Goal: Task Accomplishment & Management: Use online tool/utility

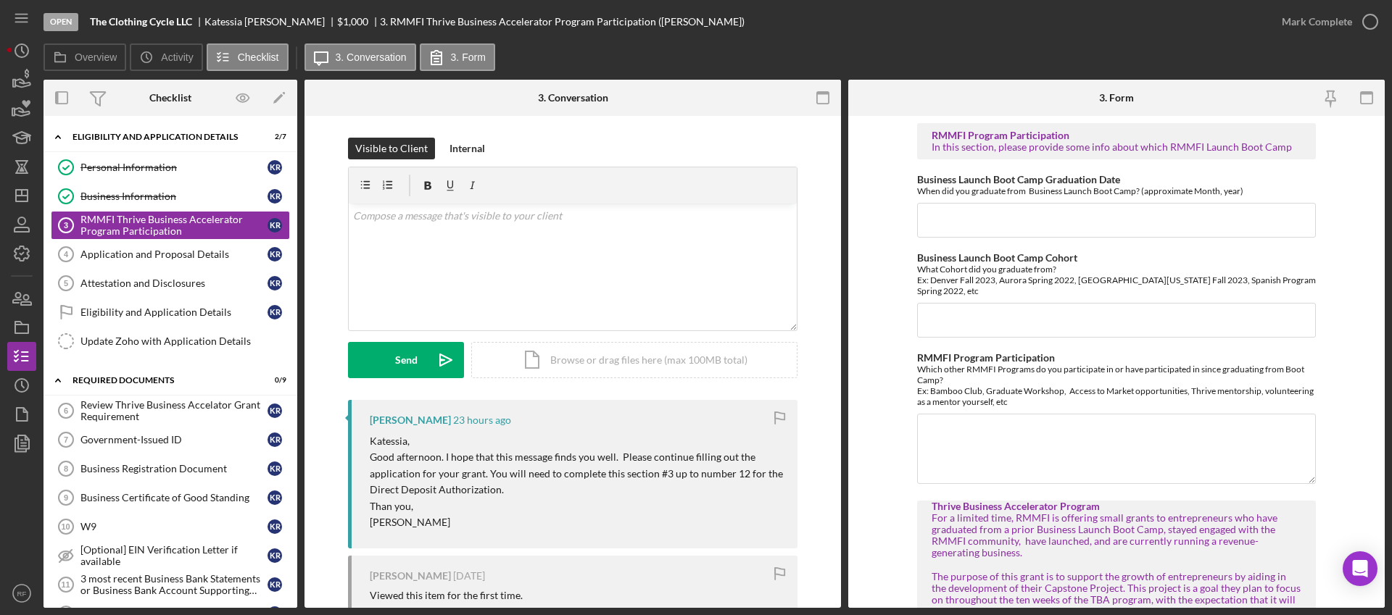
scroll to position [194, 0]
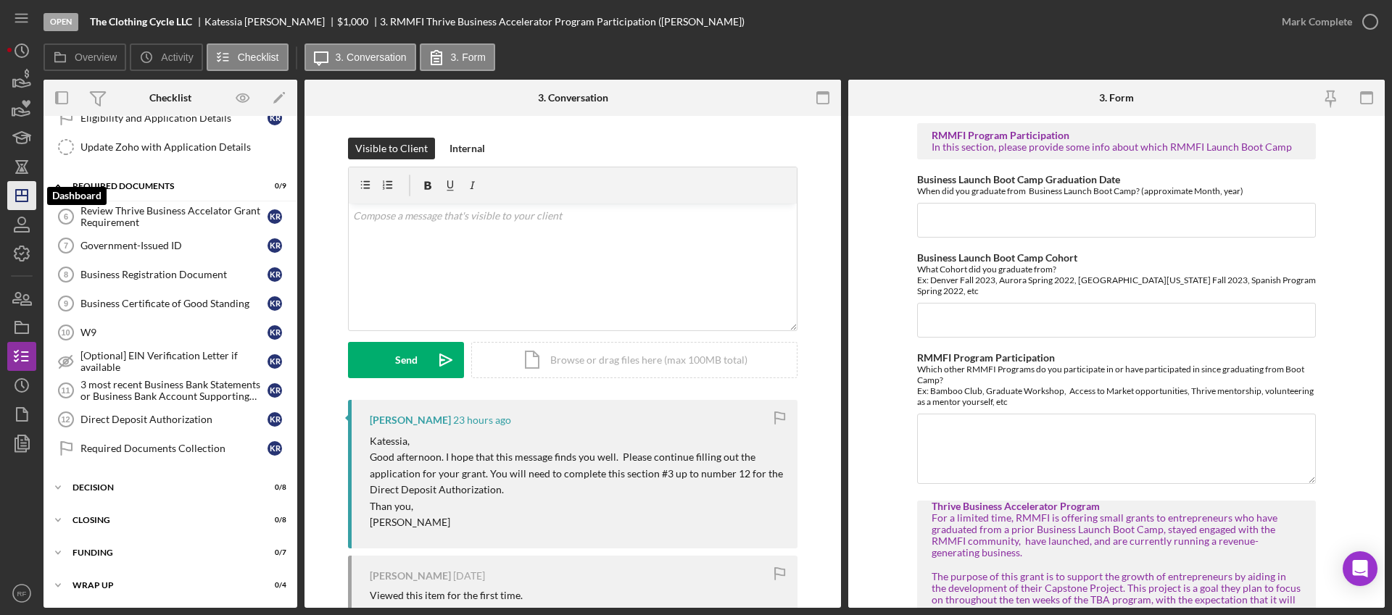
click at [12, 204] on icon "Icon/Dashboard" at bounding box center [22, 196] width 36 height 36
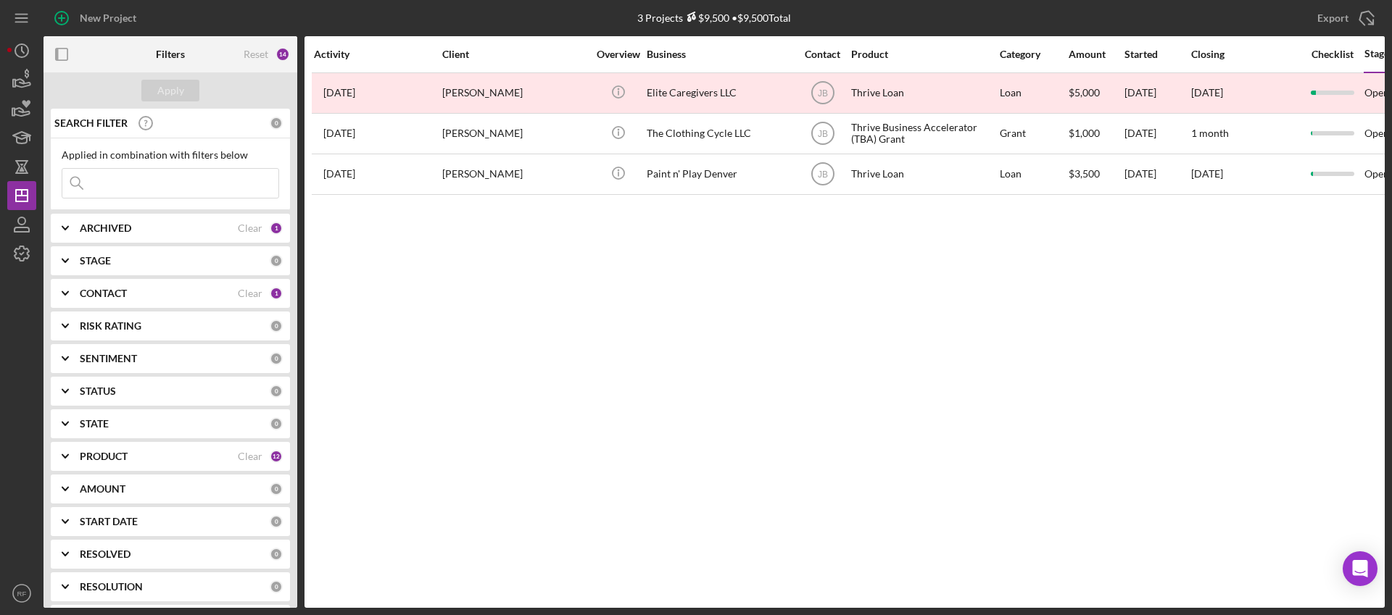
click at [112, 296] on b "CONTACT" at bounding box center [103, 294] width 47 height 12
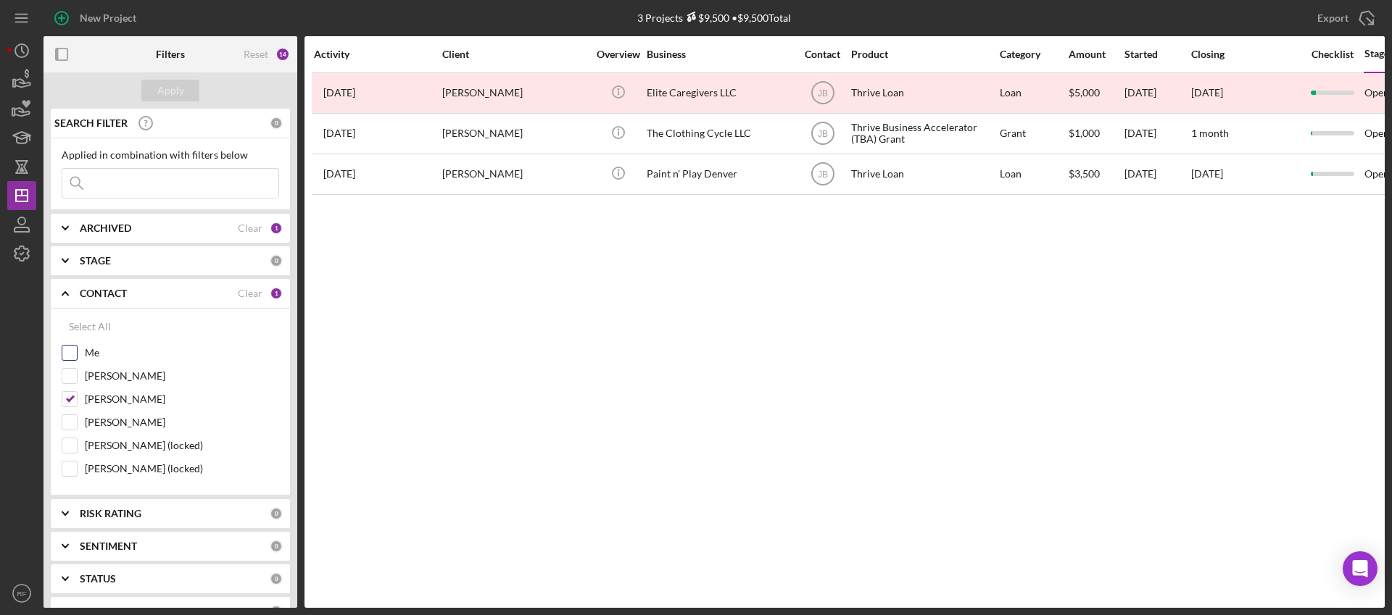
click at [98, 356] on label "Me" at bounding box center [182, 353] width 194 height 14
click at [77, 356] on input "Me" at bounding box center [69, 353] width 14 height 14
checkbox input "true"
click at [104, 403] on label "[PERSON_NAME]" at bounding box center [182, 399] width 194 height 14
click at [77, 403] on input "[PERSON_NAME]" at bounding box center [69, 399] width 14 height 14
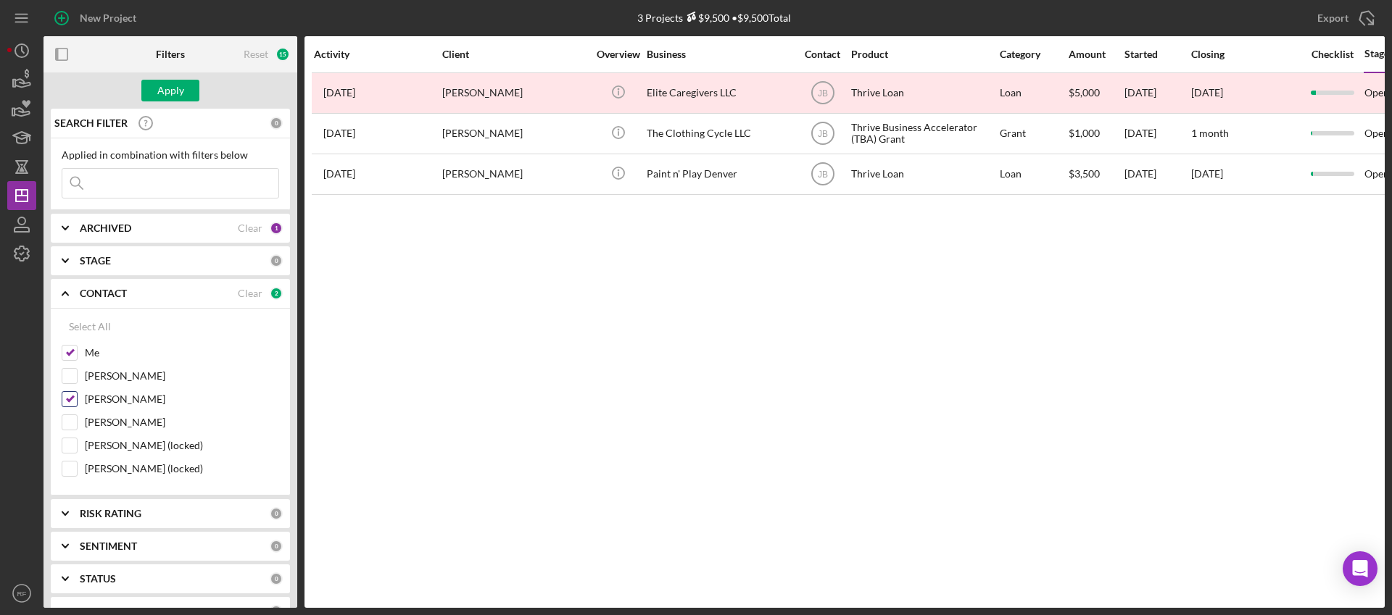
checkbox input "false"
click at [179, 91] on div "Apply" at bounding box center [170, 91] width 27 height 22
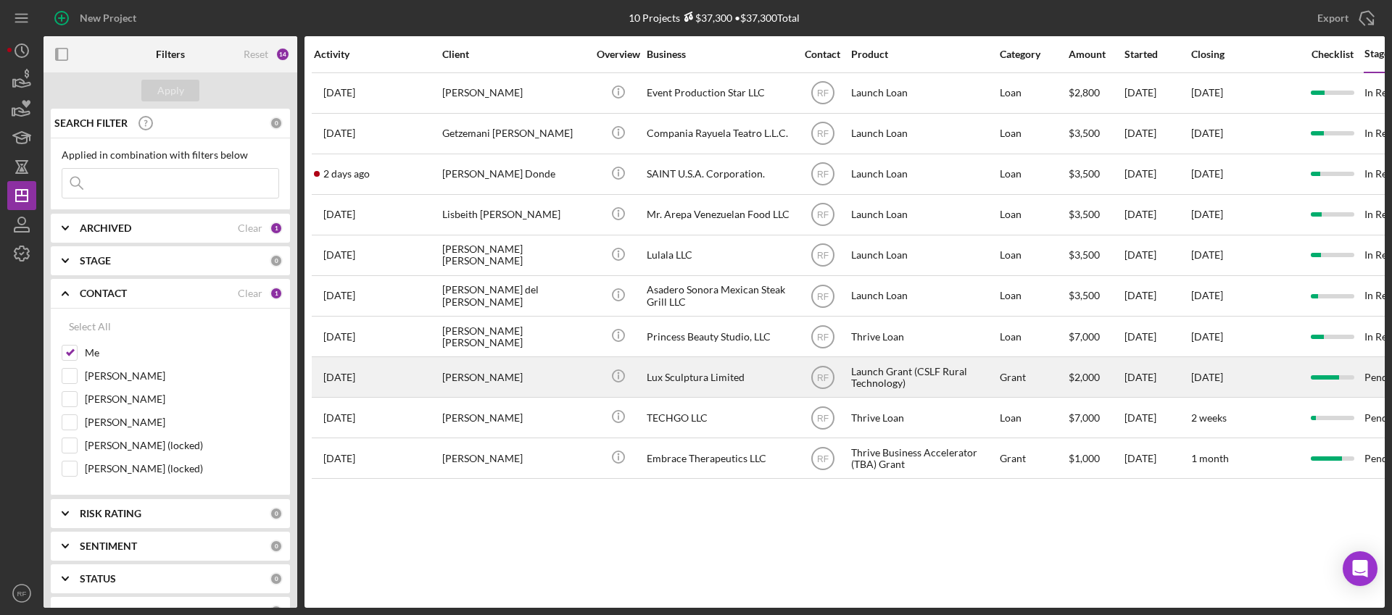
click at [565, 370] on div "[PERSON_NAME]" at bounding box center [514, 377] width 145 height 38
